Goal: Obtain resource: Obtain resource

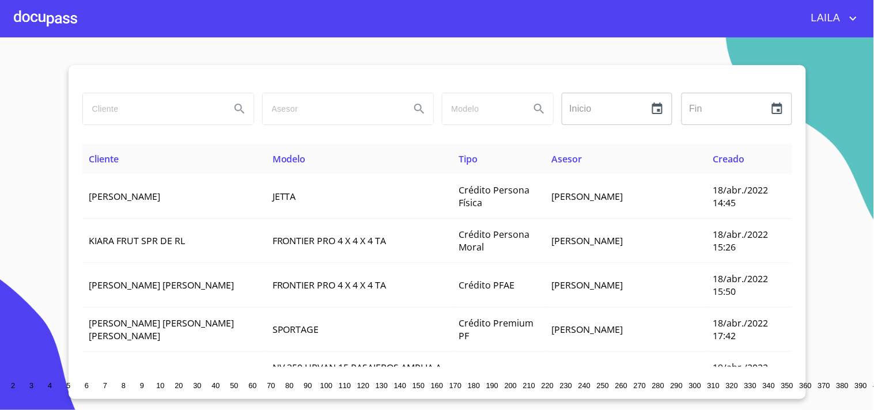
click at [160, 105] on input "search" at bounding box center [152, 108] width 138 height 31
type input "[PERSON_NAME]"
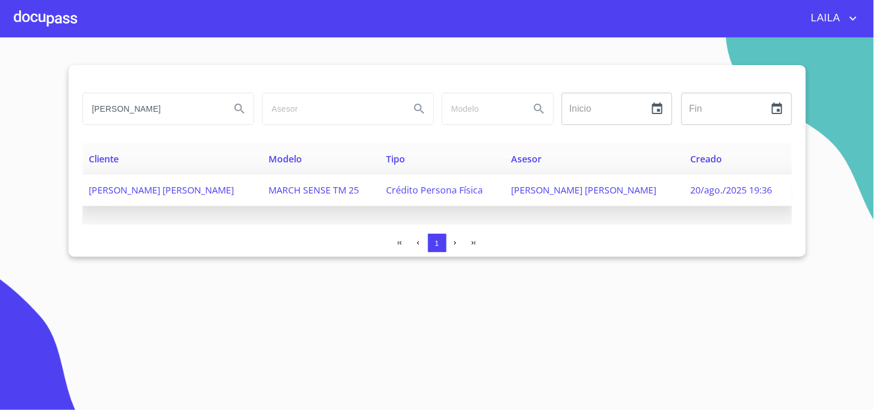
click at [231, 192] on span "[PERSON_NAME] [PERSON_NAME]" at bounding box center [161, 190] width 145 height 13
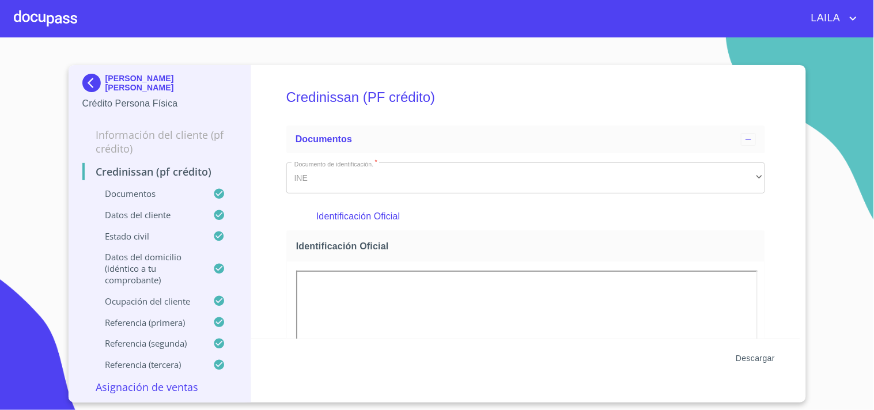
click at [750, 354] on span "Descargar" at bounding box center [755, 358] width 39 height 14
click at [96, 84] on img at bounding box center [93, 83] width 23 height 18
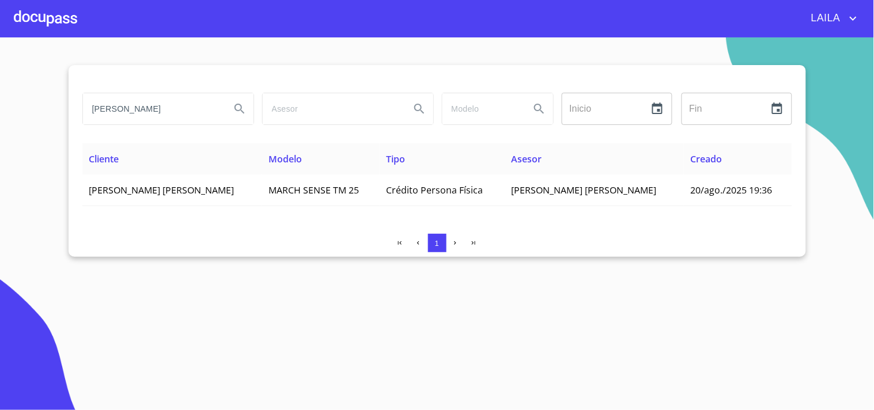
click at [153, 116] on input "[PERSON_NAME]" at bounding box center [152, 108] width 138 height 31
type input "g"
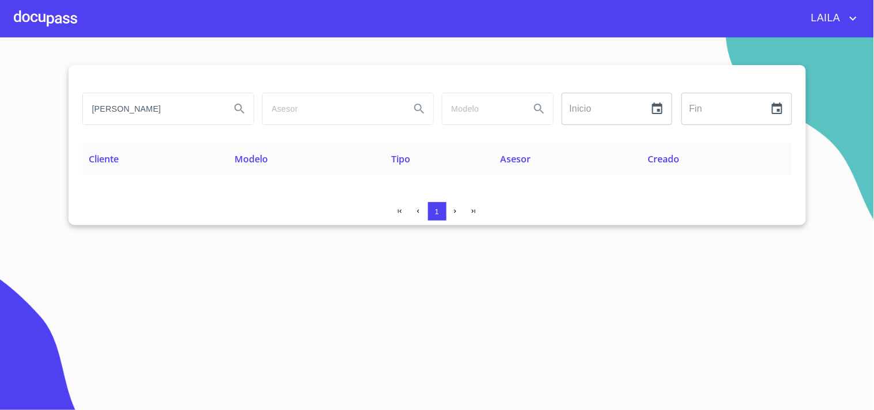
click at [168, 107] on input "[PERSON_NAME]" at bounding box center [152, 108] width 138 height 31
click at [175, 107] on input "[PERSON_NAME]" at bounding box center [152, 108] width 138 height 31
type input "[PERSON_NAME]"
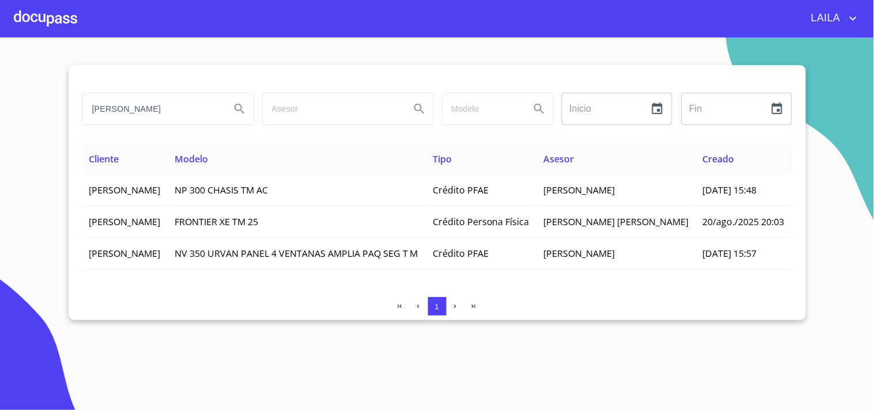
scroll to position [0, 0]
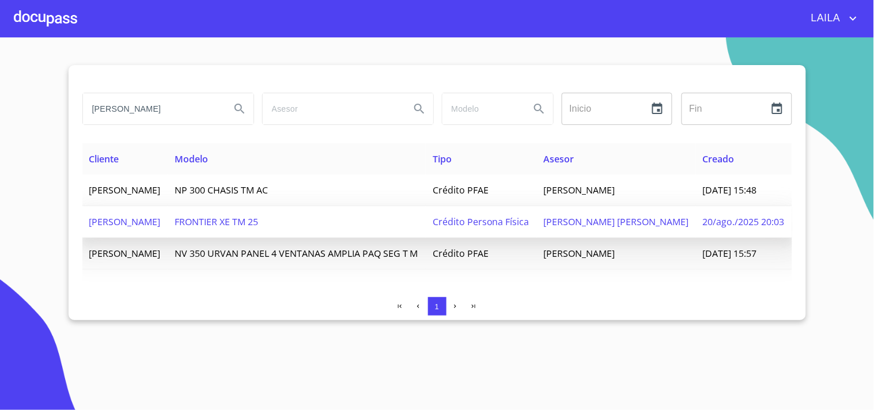
click at [150, 228] on span "[PERSON_NAME]" at bounding box center [124, 221] width 71 height 13
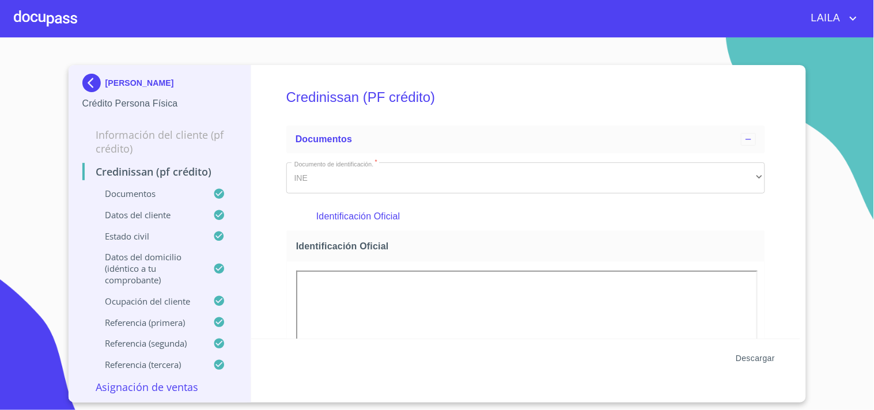
click at [761, 360] on span "Descargar" at bounding box center [755, 358] width 39 height 14
click at [85, 82] on img at bounding box center [93, 83] width 23 height 18
